Goal: Task Accomplishment & Management: Manage account settings

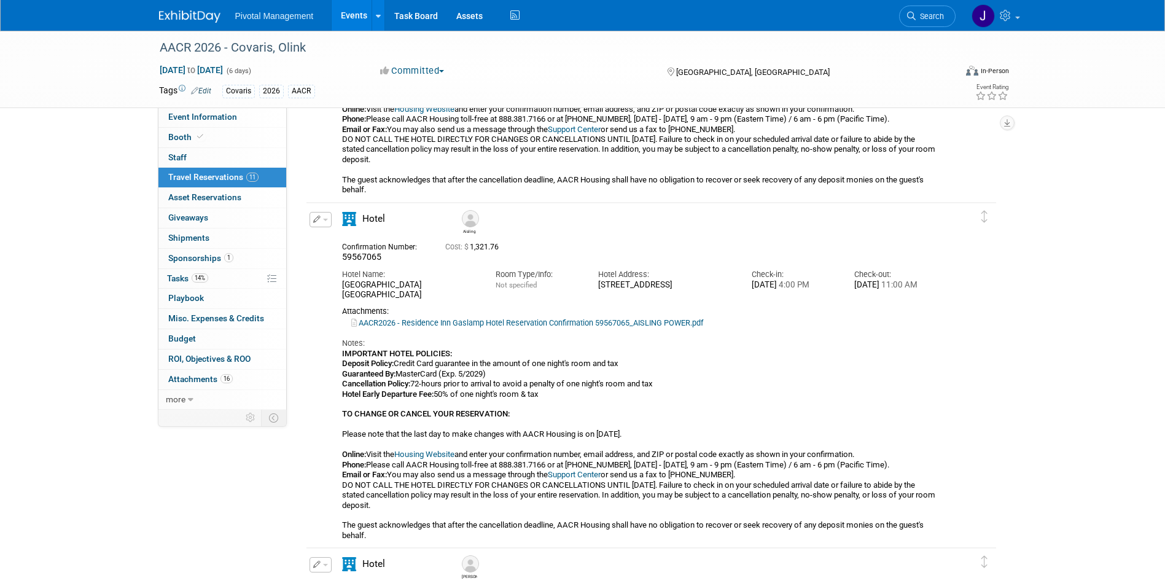
click at [945, 10] on link "Search" at bounding box center [927, 16] width 56 height 21
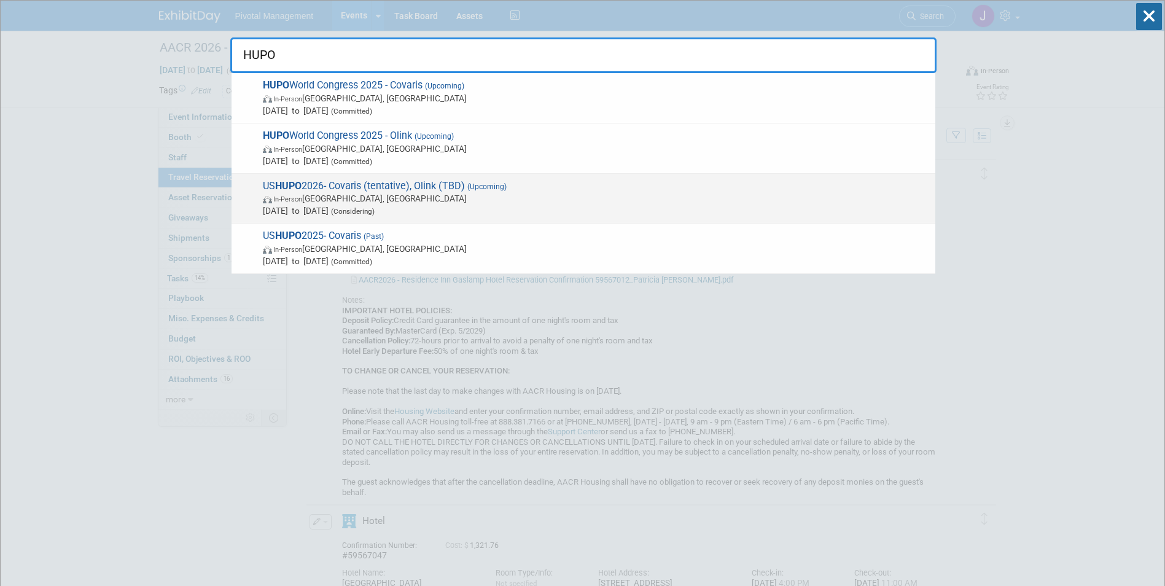
type input "HUPO"
click at [629, 191] on span "US HUPO 2026- Covaris (tentative), Olink (TBD) (Upcoming) In-Person St. Louis, …" at bounding box center [594, 198] width 670 height 37
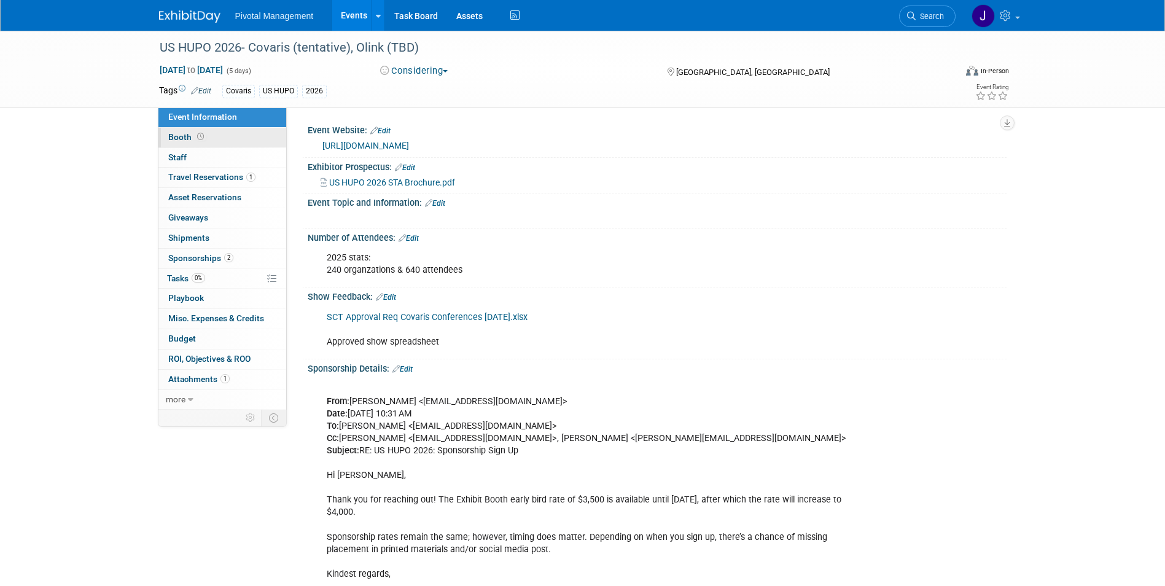
click at [230, 135] on link "Booth" at bounding box center [222, 138] width 128 height 20
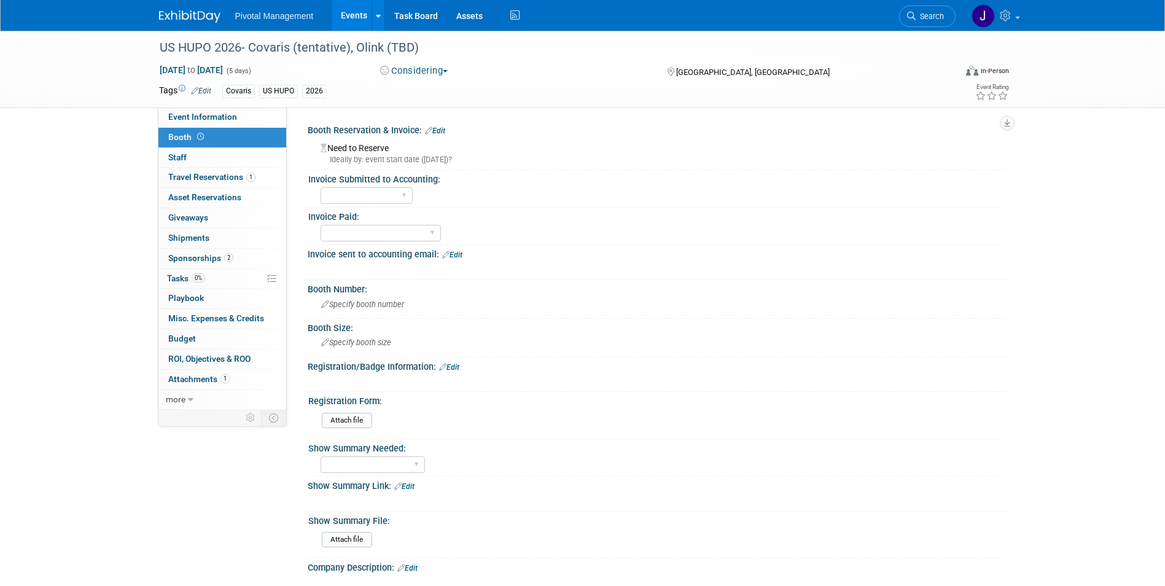
click at [438, 131] on link "Edit" at bounding box center [435, 130] width 20 height 9
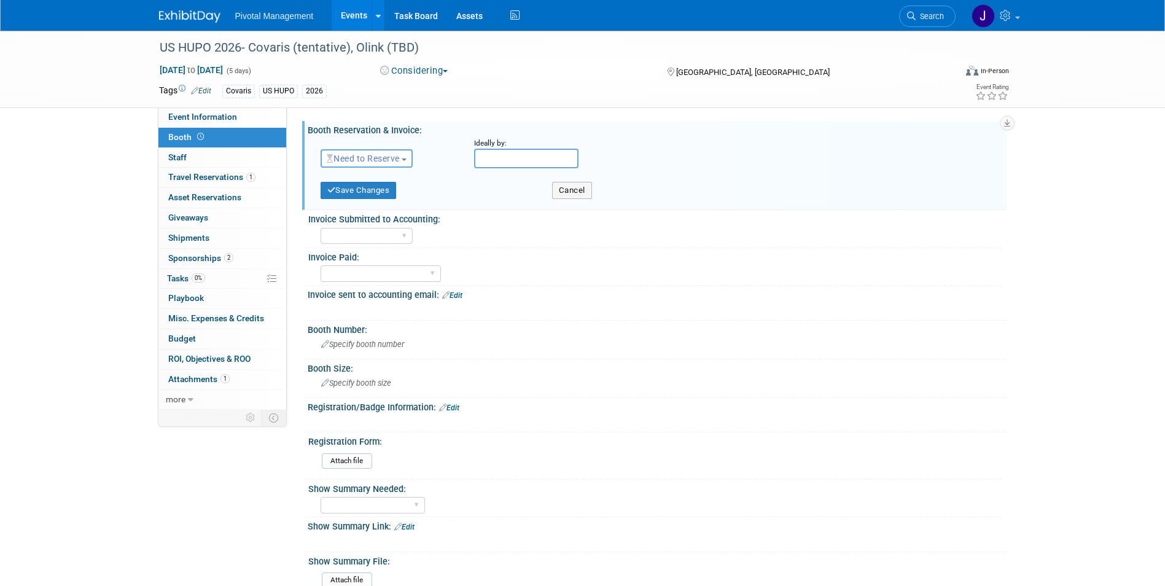
click at [367, 163] on button "Need to Reserve" at bounding box center [367, 158] width 93 height 18
click at [369, 198] on link "Reserved" at bounding box center [386, 196] width 131 height 17
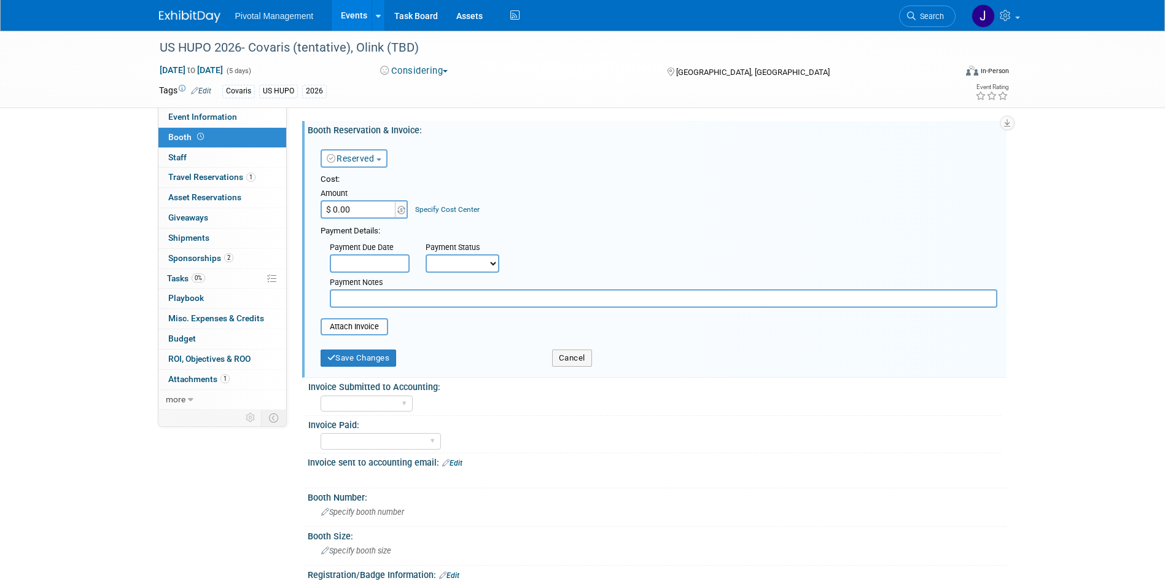
click at [449, 264] on select "Not Paid Yet Partially Paid Paid in Full" at bounding box center [463, 263] width 74 height 18
select select "3"
click at [426, 254] on select "Not Paid Yet Partially Paid Paid in Full" at bounding box center [463, 263] width 74 height 18
click at [350, 329] on input "file" at bounding box center [314, 326] width 146 height 15
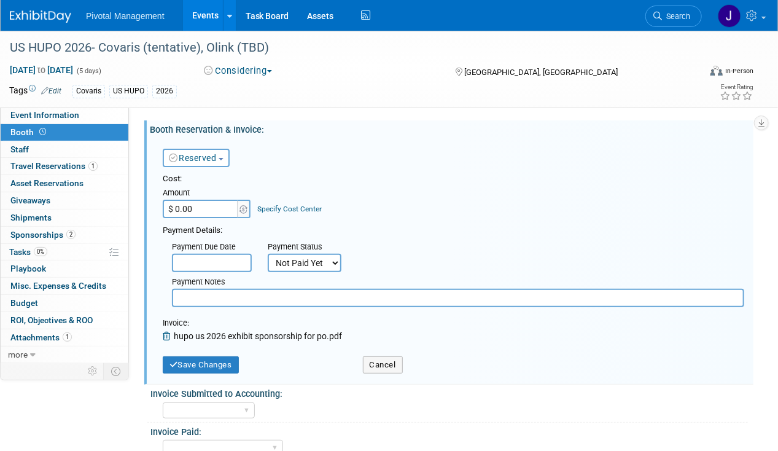
click at [188, 203] on input "$ 0.00" at bounding box center [201, 209] width 77 height 18
type input "$ 3,000.00"
click at [196, 39] on div "US HUPO 2026- Covaris (tentative), Olink (TBD)" at bounding box center [348, 48] width 685 height 22
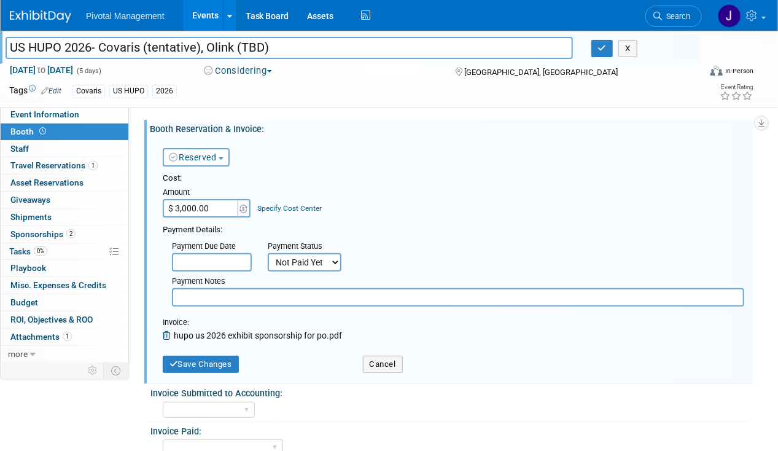
drag, startPoint x: 199, startPoint y: 45, endPoint x: 143, endPoint y: 47, distance: 55.9
click at [143, 47] on input "US HUPO 2026- Covaris (tentative), Olink (TBD)" at bounding box center [289, 47] width 567 height 21
type input "US HUPO 2026- Covaris, Olink (TBD)"
click at [596, 47] on button "button" at bounding box center [602, 48] width 22 height 17
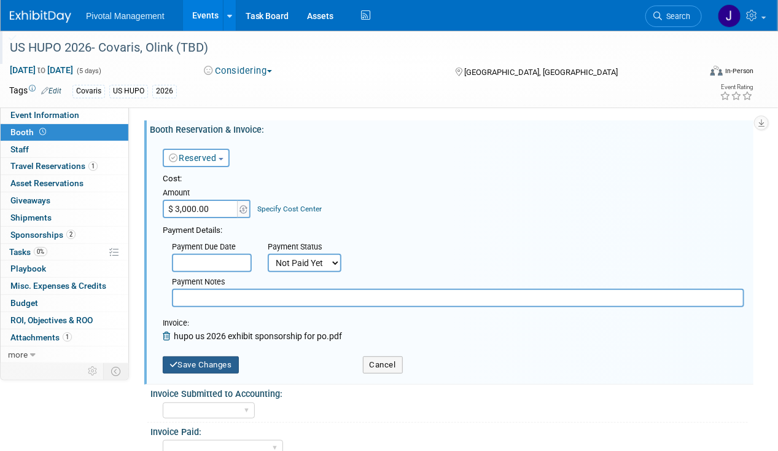
click at [193, 363] on button "Save Changes" at bounding box center [201, 364] width 76 height 17
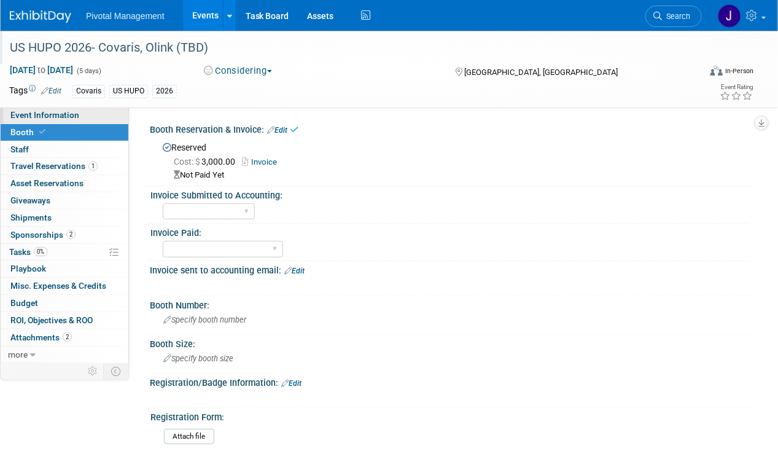
click at [53, 114] on span "Event Information" at bounding box center [44, 115] width 69 height 10
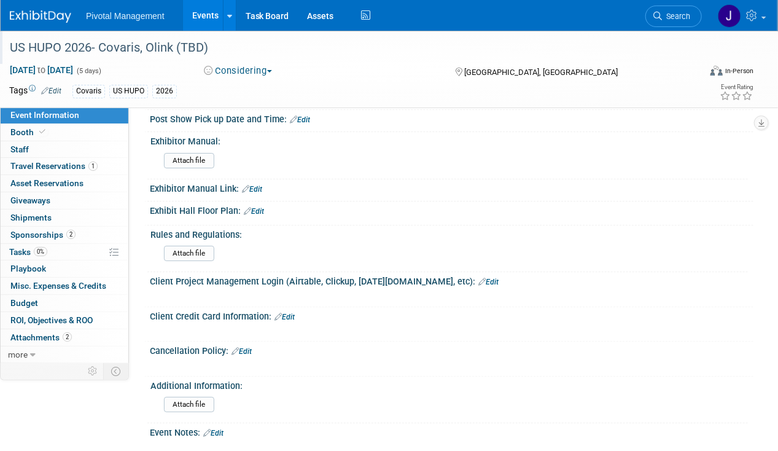
scroll to position [1781, 0]
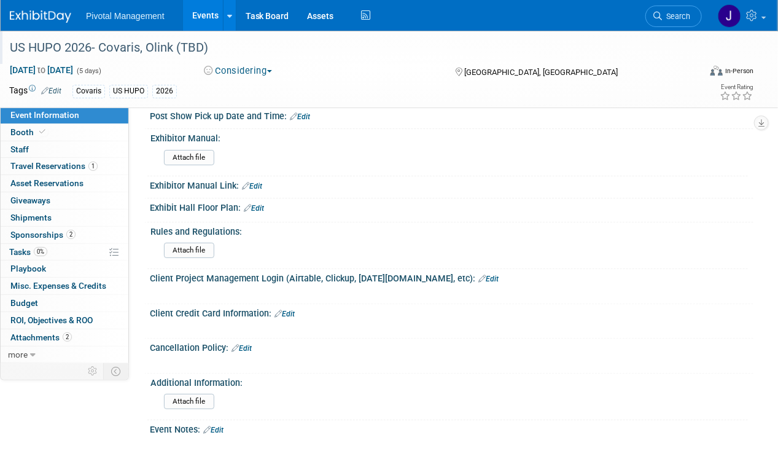
click at [248, 344] on link "Edit" at bounding box center [241, 348] width 20 height 9
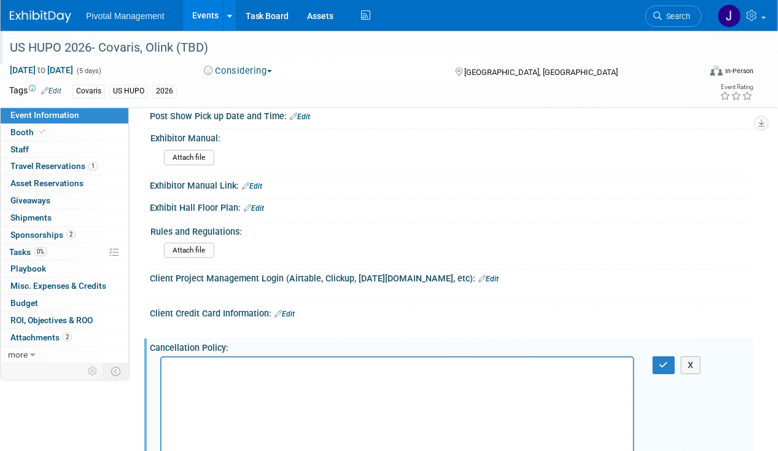
scroll to position [1837, 0]
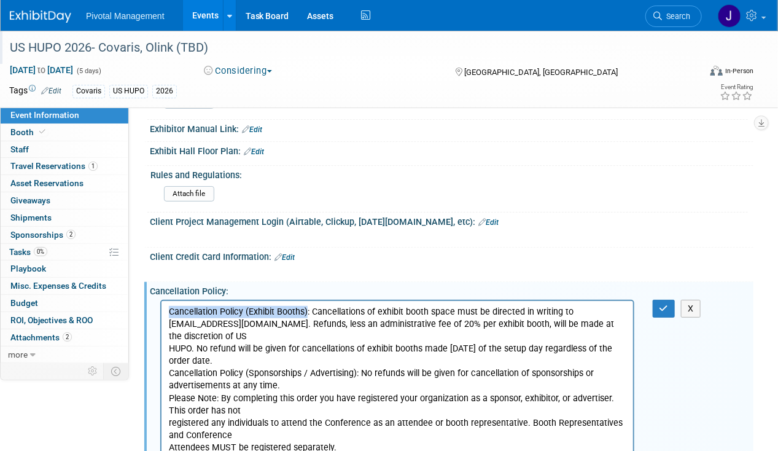
drag, startPoint x: 306, startPoint y: 309, endPoint x: 141, endPoint y: 316, distance: 165.9
click at [161, 316] on html "Cancellation Policy (Exhibit Booths): Cancellations of exhibit booth space must…" at bounding box center [397, 376] width 472 height 153
click at [166, 347] on html "Cancellation Policy (Exhibit Booths) : Cancellations of exhibit booth space mus…" at bounding box center [397, 376] width 472 height 153
click at [169, 348] on p "Cancellation Policy (Exhibit Booths) : Cancellations of exhibit booth space mus…" at bounding box center [396, 379] width 457 height 148
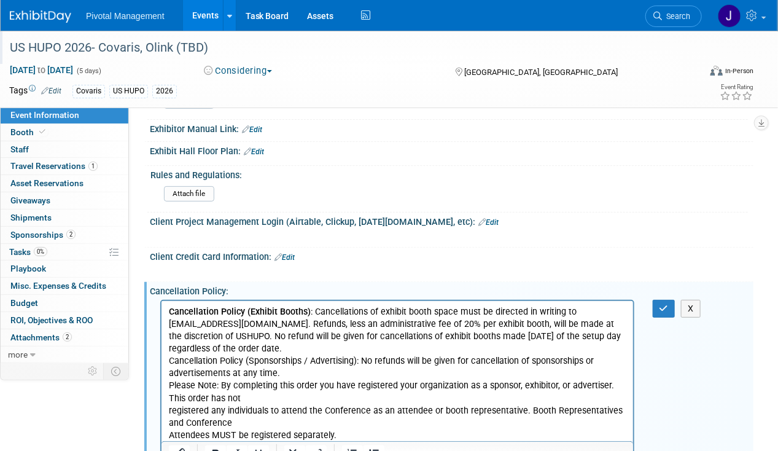
click at [360, 347] on p "Cancellation Policy (Exhibit Booths) : Cancellations of exhibit booth space mus…" at bounding box center [396, 373] width 457 height 136
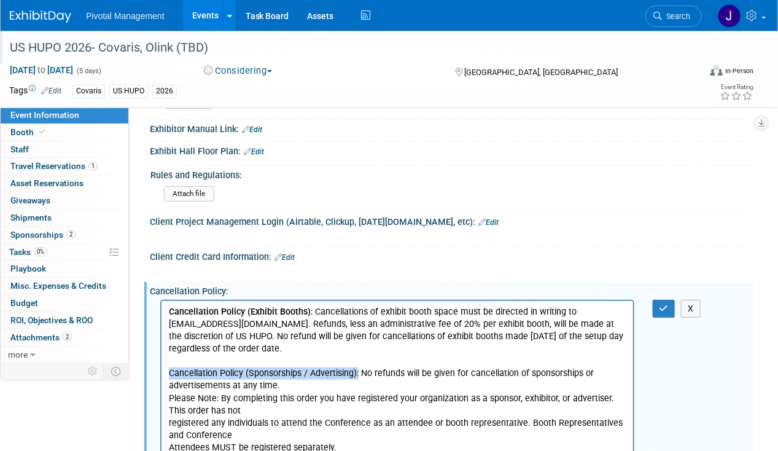
drag, startPoint x: 359, startPoint y: 369, endPoint x: 127, endPoint y: 372, distance: 231.5
click at [161, 372] on html "Cancellation Policy (Exhibit Booths) : Cancellations of exhibit booth space mus…" at bounding box center [397, 376] width 472 height 153
click at [263, 402] on p "Cancellation Policy (Sponsorships / Advertising): No refunds will be given for …" at bounding box center [396, 403] width 457 height 99
click at [285, 384] on p "Cancellation Policy (Sponsorships / Advertising): No refunds will be given for …" at bounding box center [396, 403] width 457 height 99
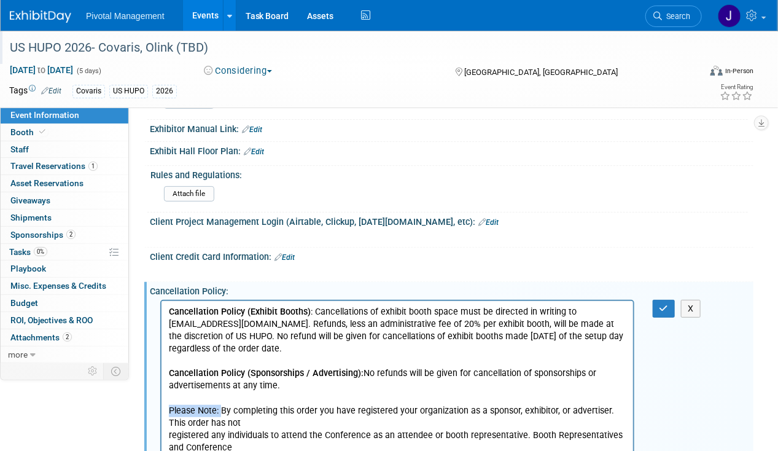
drag, startPoint x: 221, startPoint y: 409, endPoint x: 155, endPoint y: 409, distance: 66.3
click at [161, 409] on html "Cancellation Policy (Exhibit Booths) : Cancellations of exhibit booth space mus…" at bounding box center [397, 382] width 472 height 165
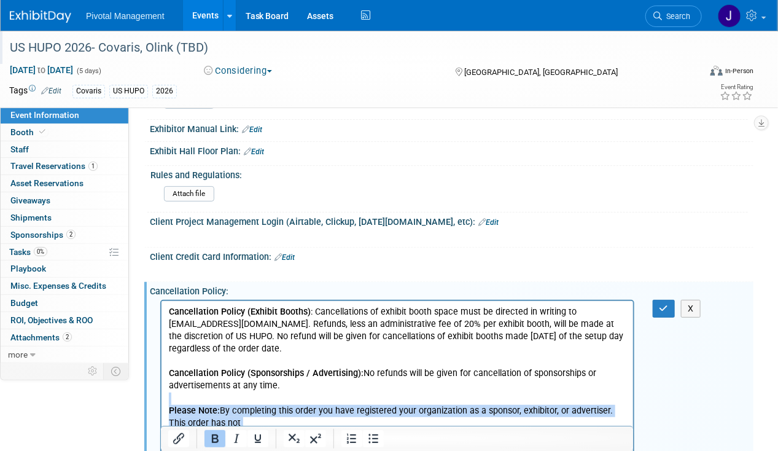
scroll to position [1899, 0]
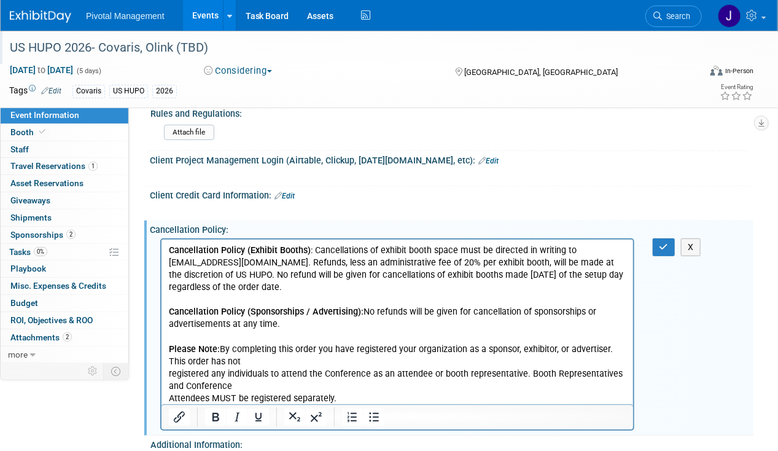
click at [169, 372] on p "Please Note: By completing this order you have registered your organization as …" at bounding box center [396, 367] width 457 height 74
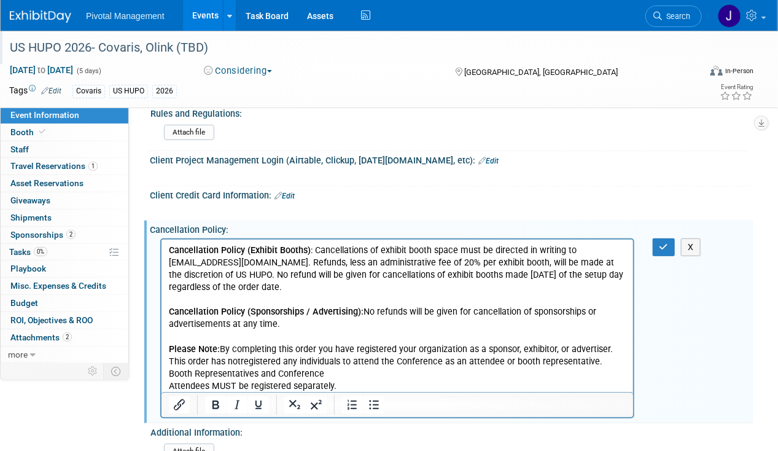
click at [169, 383] on p "Please Note: By completing this order you have registered your organization as …" at bounding box center [396, 360] width 457 height 61
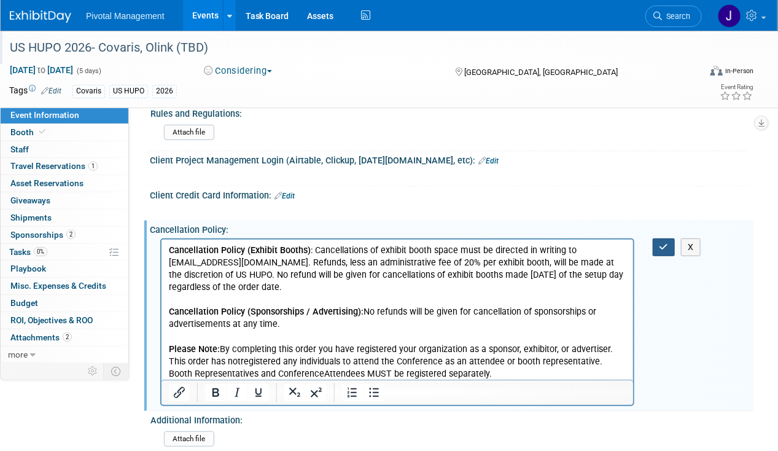
click at [659, 238] on button "button" at bounding box center [664, 247] width 23 height 18
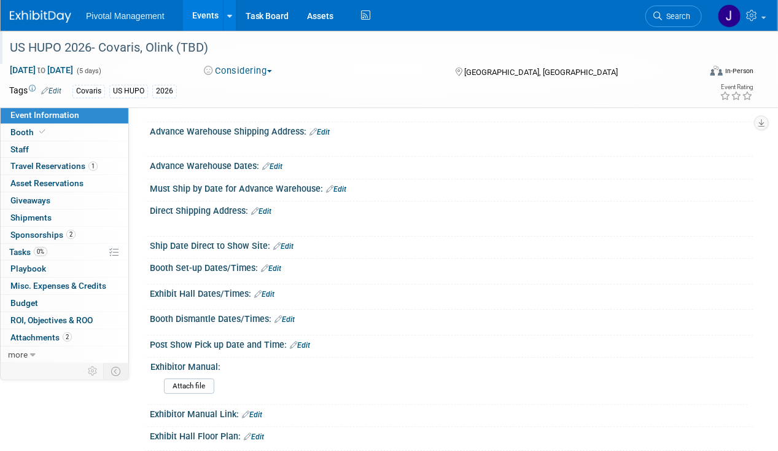
scroll to position [1597, 0]
